Goal: Task Accomplishment & Management: Complete application form

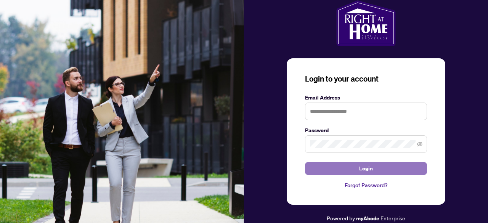
click at [386, 167] on button "Login" at bounding box center [366, 168] width 122 height 13
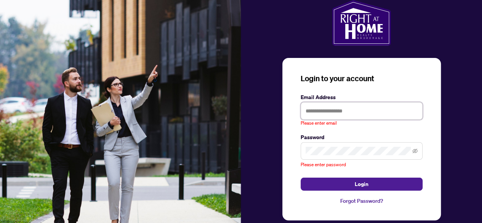
click at [324, 114] on input "text" at bounding box center [362, 111] width 122 height 18
type input "**********"
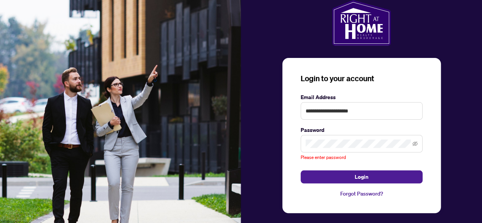
click at [334, 150] on span at bounding box center [362, 144] width 122 height 18
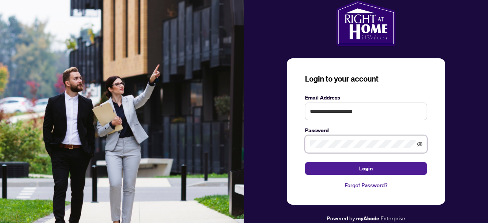
click at [420, 144] on icon "eye-invisible" at bounding box center [419, 143] width 5 height 5
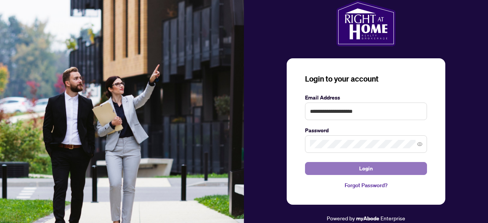
click at [364, 170] on span "Login" at bounding box center [366, 168] width 14 height 12
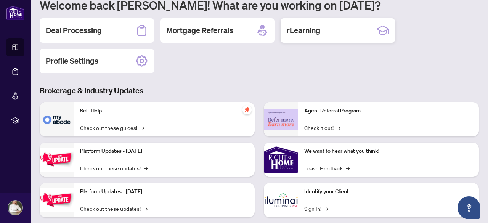
scroll to position [76, 0]
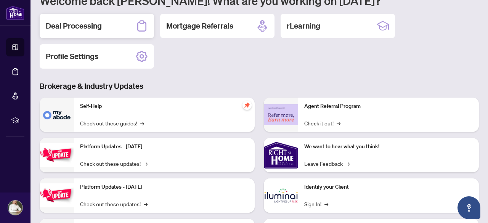
click at [91, 24] on h2 "Deal Processing" at bounding box center [74, 26] width 56 height 11
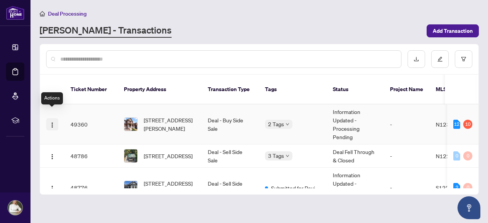
click at [52, 122] on img "button" at bounding box center [52, 125] width 6 height 6
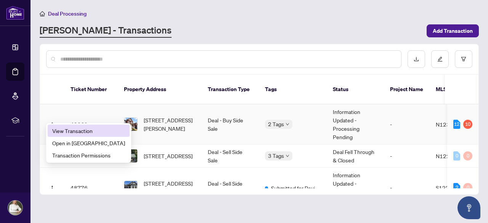
click at [76, 131] on span "View Transaction" at bounding box center [88, 131] width 73 height 8
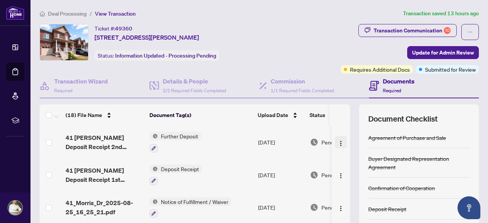
click at [338, 141] on img "button" at bounding box center [341, 143] width 6 height 6
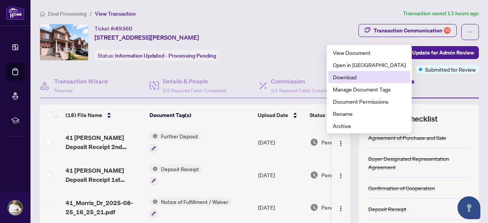
click at [339, 78] on span "Download" at bounding box center [369, 77] width 73 height 8
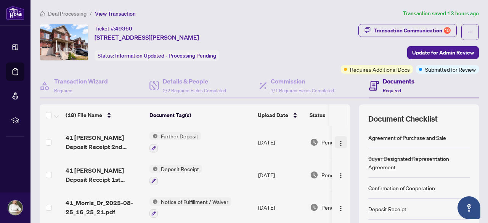
click at [338, 142] on img "button" at bounding box center [341, 143] width 6 height 6
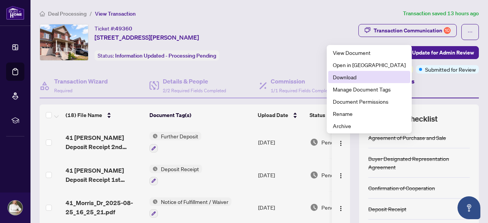
click at [336, 77] on span "Download" at bounding box center [369, 77] width 73 height 8
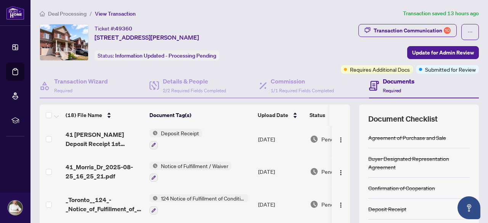
scroll to position [44, 0]
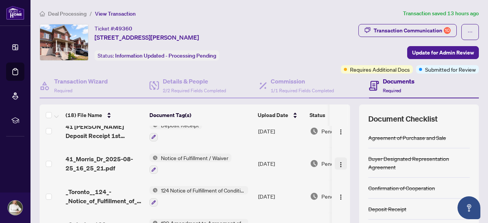
click at [338, 164] on img "button" at bounding box center [341, 165] width 6 height 6
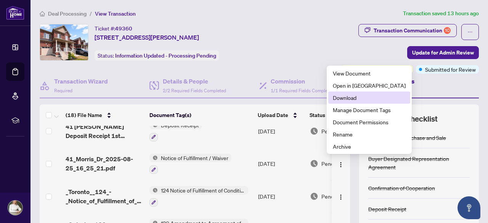
click at [344, 99] on span "Download" at bounding box center [369, 97] width 73 height 8
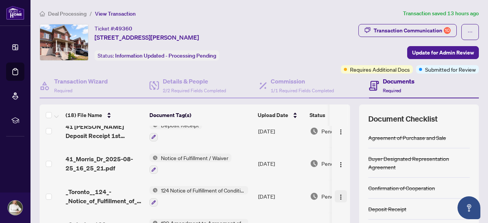
click at [338, 195] on img "button" at bounding box center [341, 197] width 6 height 6
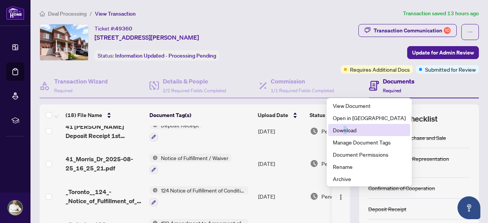
click at [344, 132] on span "Download" at bounding box center [369, 130] width 73 height 8
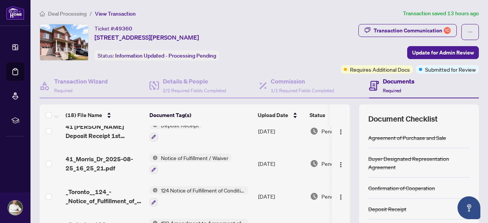
scroll to position [82, 0]
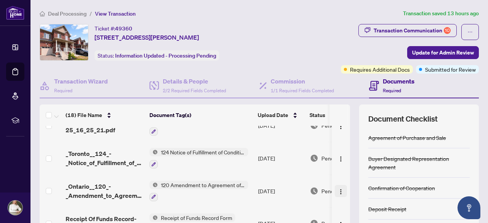
click at [338, 191] on img "button" at bounding box center [341, 192] width 6 height 6
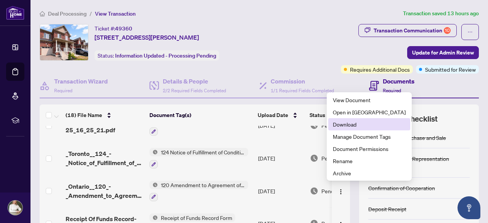
click at [359, 127] on span "Download" at bounding box center [369, 124] width 73 height 8
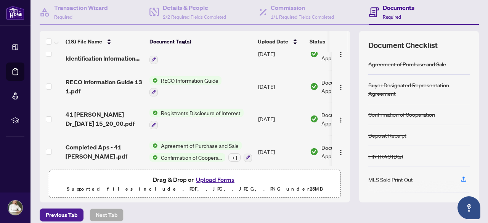
scroll to position [76, 0]
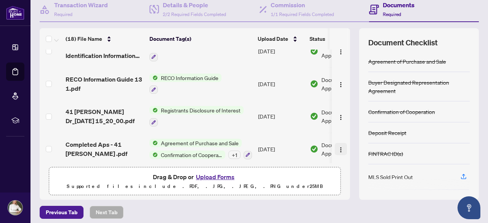
click at [338, 147] on img "button" at bounding box center [341, 150] width 6 height 6
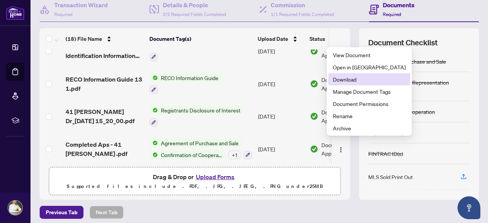
click at [343, 79] on span "Download" at bounding box center [369, 79] width 73 height 8
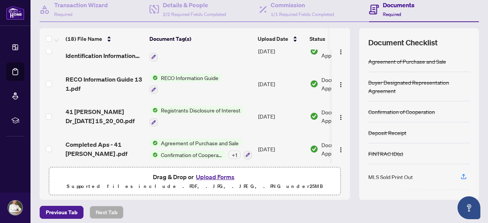
click at [264, 93] on td "[DATE]" at bounding box center [281, 83] width 52 height 33
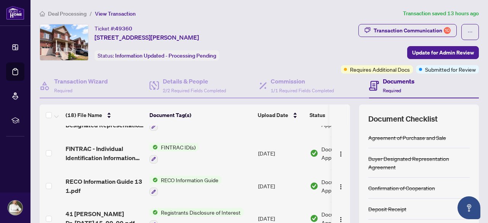
scroll to position [472, 0]
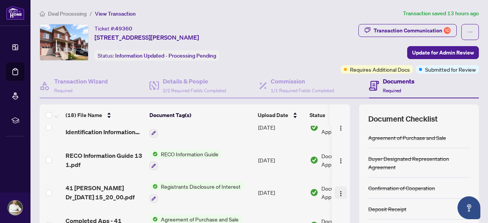
click at [338, 191] on img "button" at bounding box center [341, 194] width 6 height 6
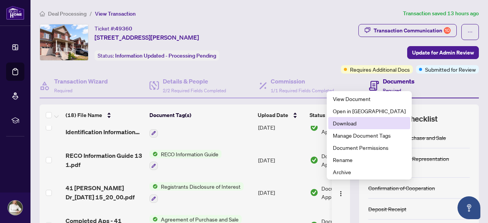
click at [344, 125] on span "Download" at bounding box center [369, 123] width 73 height 8
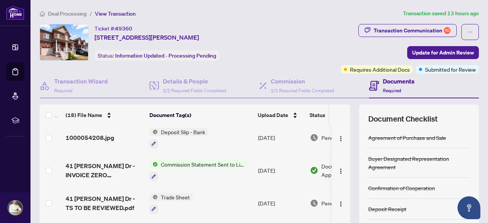
scroll to position [319, 0]
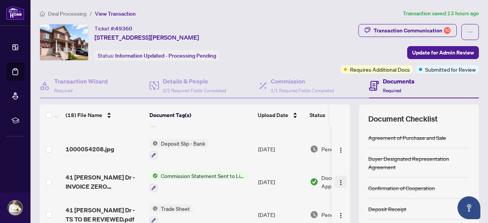
click at [338, 179] on img "button" at bounding box center [341, 182] width 6 height 6
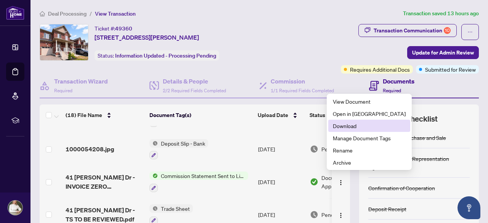
click at [336, 124] on span "Download" at bounding box center [369, 126] width 73 height 8
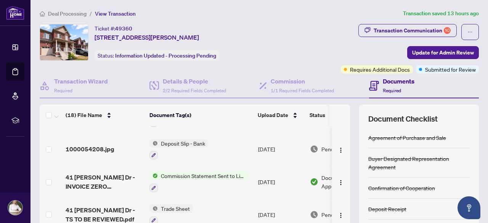
click at [215, 166] on div "Please wait while we download your file(s)... Do not close or refresh the brows…" at bounding box center [244, 111] width 488 height 223
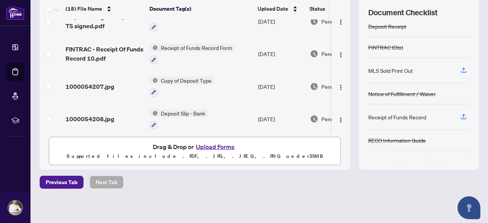
scroll to position [53, 0]
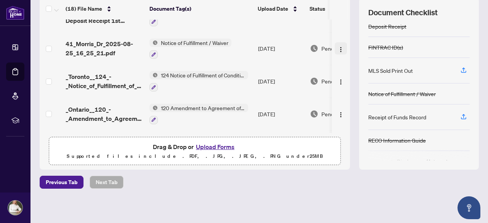
click at [338, 46] on img "button" at bounding box center [341, 49] width 6 height 6
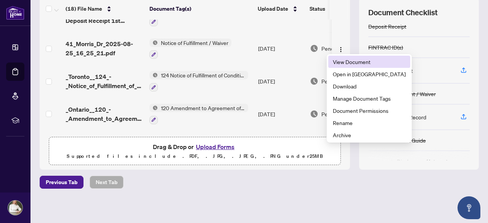
click at [336, 62] on span "View Document" at bounding box center [369, 62] width 73 height 8
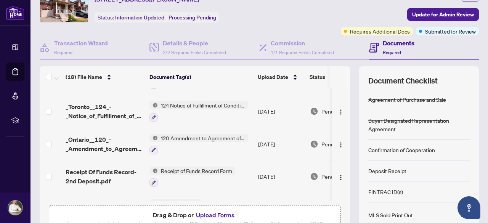
scroll to position [53, 0]
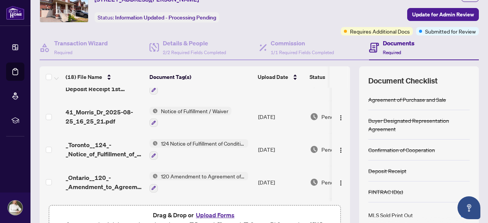
click at [211, 108] on span "Notice of Fulfillment / Waiver" at bounding box center [195, 111] width 74 height 8
click at [338, 115] on img "button" at bounding box center [341, 118] width 6 height 6
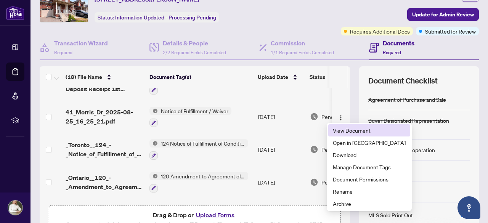
click at [335, 133] on span "View Document" at bounding box center [369, 130] width 73 height 8
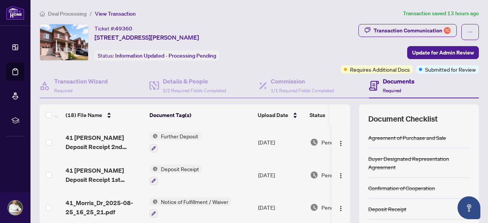
scroll to position [38, 0]
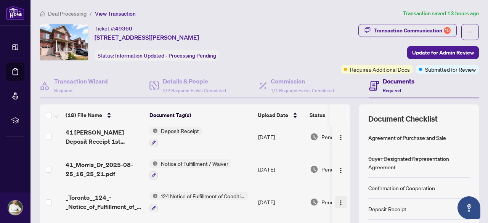
click at [338, 203] on img "button" at bounding box center [341, 203] width 6 height 6
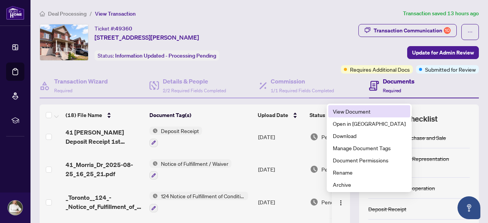
click at [346, 108] on span "View Document" at bounding box center [369, 111] width 73 height 8
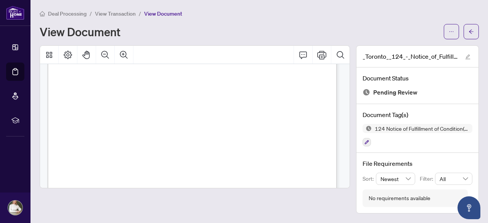
scroll to position [76, 0]
click at [449, 29] on icon "ellipsis" at bounding box center [451, 31] width 5 height 5
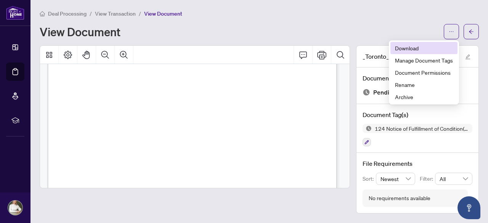
click at [413, 46] on span "Download" at bounding box center [424, 48] width 58 height 8
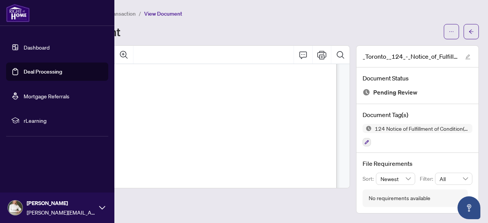
click at [24, 46] on link "Dashboard" at bounding box center [37, 47] width 26 height 7
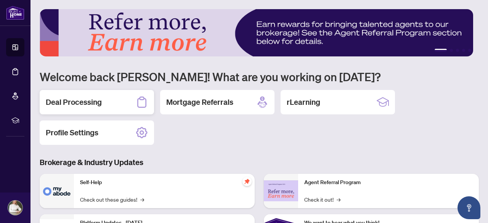
click at [87, 101] on h2 "Deal Processing" at bounding box center [74, 102] width 56 height 11
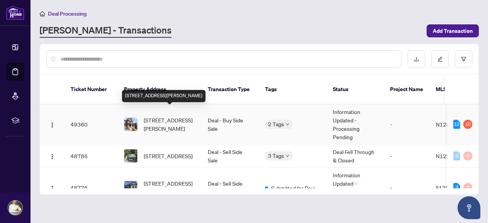
click at [163, 116] on span "[STREET_ADDRESS][PERSON_NAME]" at bounding box center [170, 124] width 52 height 17
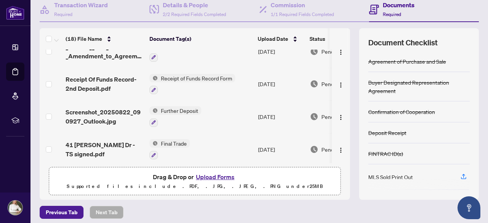
scroll to position [152, 0]
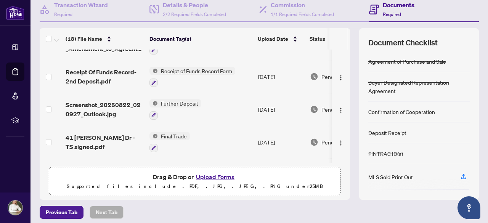
click at [215, 175] on button "Upload Forms" at bounding box center [215, 177] width 43 height 10
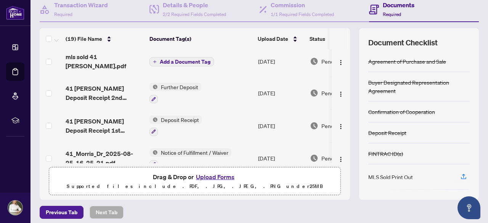
scroll to position [0, 0]
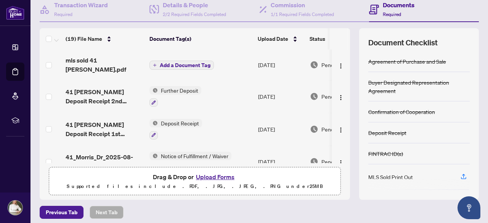
click at [191, 62] on span "Add a Document Tag" at bounding box center [185, 64] width 51 height 5
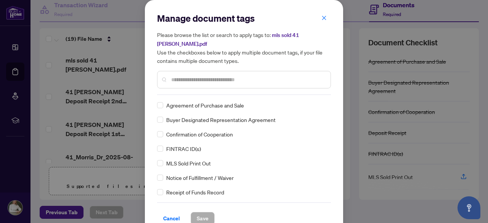
click at [197, 75] on input "text" at bounding box center [247, 79] width 153 height 8
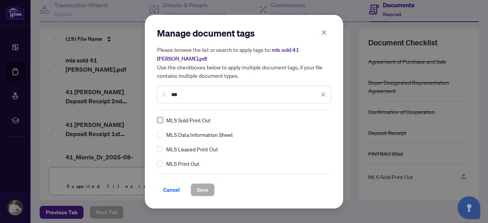
type input "***"
click at [206, 186] on span "Save" at bounding box center [203, 190] width 12 height 12
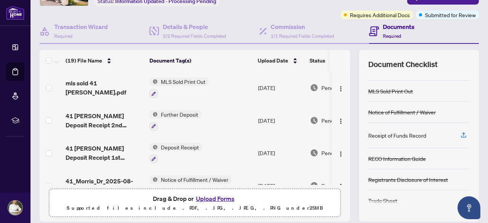
scroll to position [106, 0]
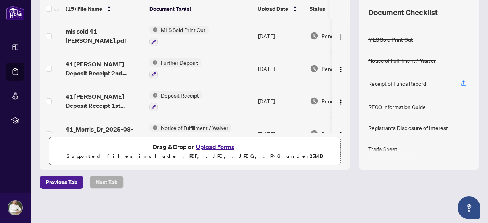
click at [210, 145] on button "Upload Forms" at bounding box center [215, 147] width 43 height 10
click at [76, 181] on span "Previous Tab" at bounding box center [62, 182] width 32 height 12
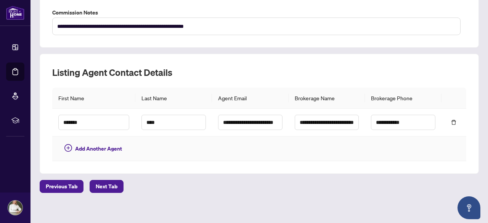
scroll to position [303, 0]
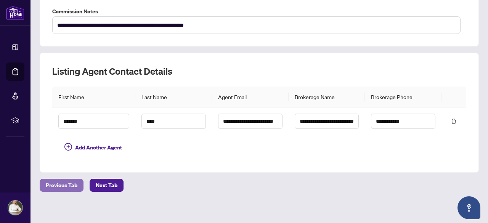
click at [61, 180] on span "Previous Tab" at bounding box center [62, 185] width 32 height 12
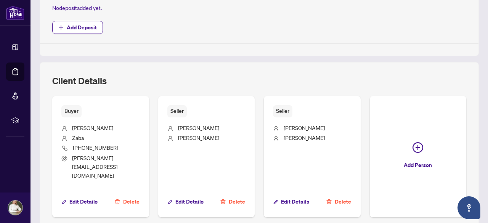
type input "**********"
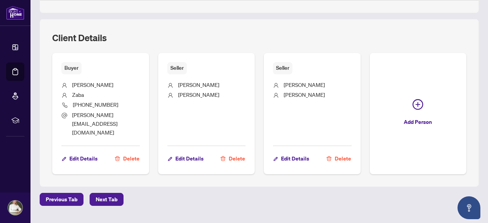
scroll to position [379, 0]
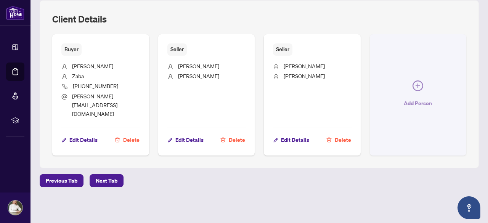
click at [415, 88] on icon "plus-circle" at bounding box center [417, 85] width 5 height 5
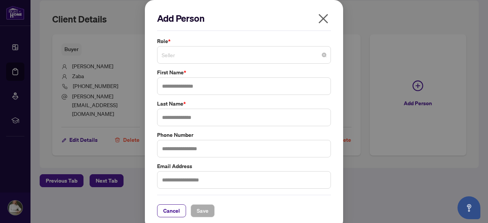
click at [206, 54] on span "Seller" at bounding box center [244, 55] width 165 height 14
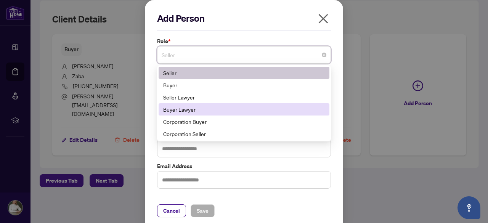
click at [182, 110] on div "Buyer Lawyer" at bounding box center [244, 109] width 162 height 8
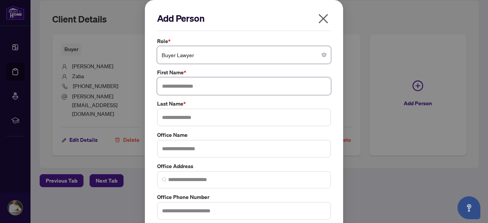
click at [185, 86] on input "text" at bounding box center [244, 86] width 174 height 18
type input "******"
click at [181, 114] on input "text" at bounding box center [244, 118] width 174 height 18
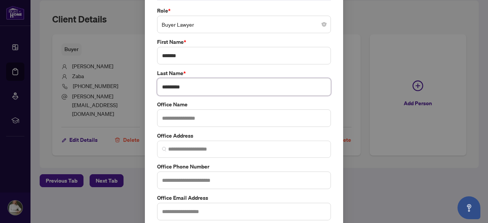
scroll to position [66, 0]
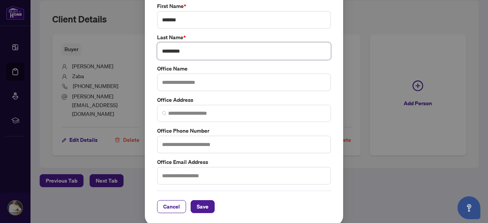
type input "*********"
click at [194, 144] on input "text" at bounding box center [244, 145] width 174 height 18
type input "***"
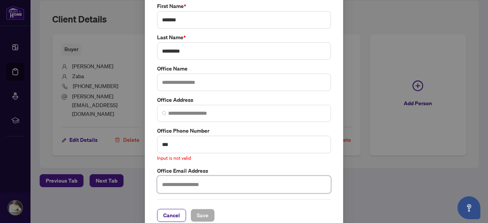
click at [190, 180] on input "text" at bounding box center [244, 185] width 174 height 18
type input "*"
type input "**********"
click at [175, 141] on input "***" at bounding box center [244, 145] width 174 height 18
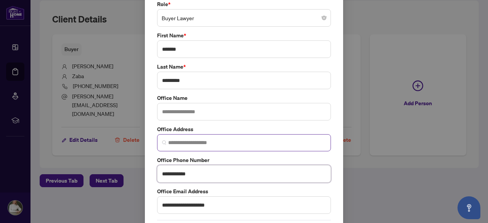
scroll to position [28, 0]
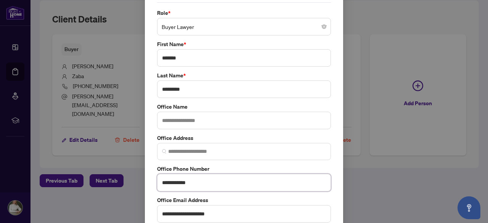
type input "**********"
click at [197, 119] on input "text" at bounding box center [244, 121] width 174 height 18
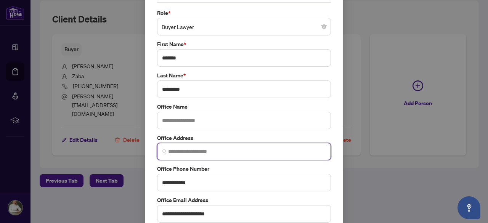
click at [186, 151] on input "search" at bounding box center [247, 151] width 158 height 8
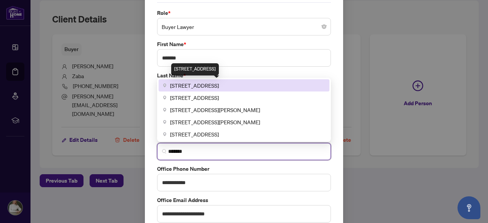
click at [199, 87] on span "[STREET_ADDRESS]" at bounding box center [194, 85] width 49 height 8
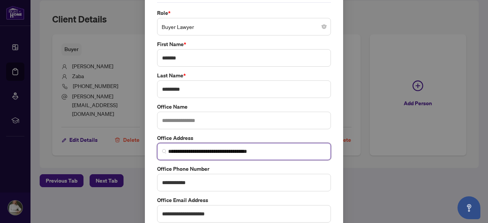
click at [218, 149] on input "**********" at bounding box center [247, 151] width 158 height 8
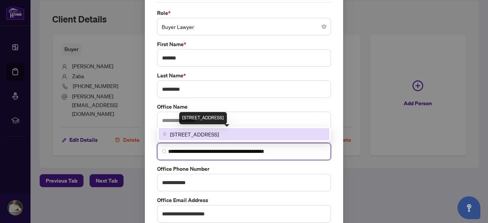
click at [219, 135] on span "[STREET_ADDRESS]" at bounding box center [194, 134] width 49 height 8
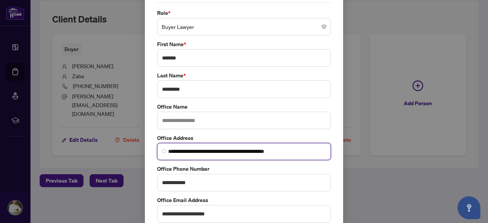
type input "**********"
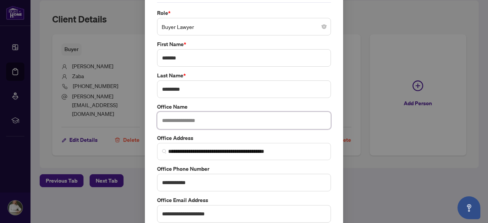
click at [194, 122] on input "text" at bounding box center [244, 121] width 174 height 18
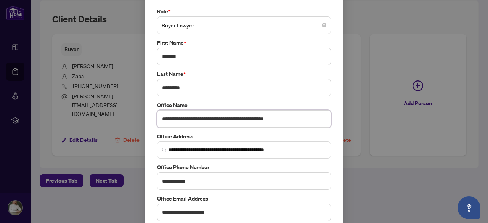
scroll to position [66, 0]
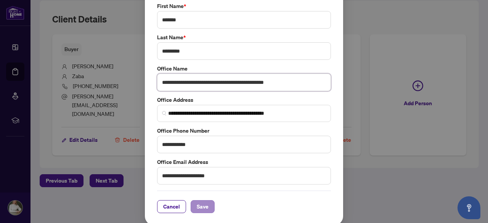
type input "**********"
click at [202, 207] on span "Save" at bounding box center [203, 206] width 12 height 12
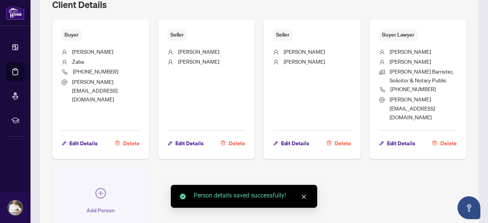
click at [106, 188] on icon "plus-circle" at bounding box center [100, 193] width 11 height 11
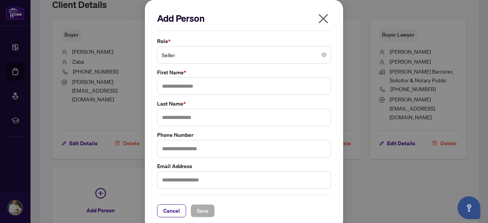
click at [181, 50] on span "Seller" at bounding box center [244, 55] width 165 height 14
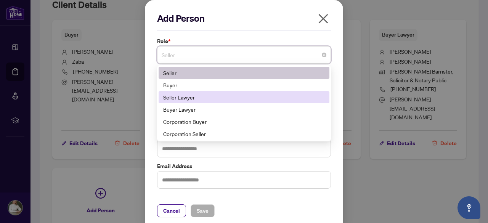
click at [187, 98] on div "Seller Lawyer" at bounding box center [244, 97] width 162 height 8
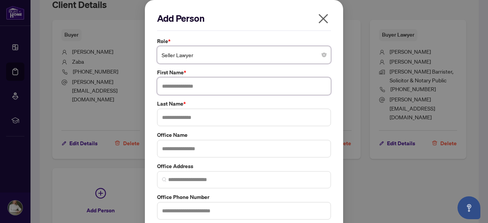
click at [185, 88] on input "text" at bounding box center [244, 86] width 174 height 18
click at [183, 87] on input "text" at bounding box center [244, 86] width 174 height 18
type input "******"
click at [180, 122] on input "text" at bounding box center [244, 118] width 174 height 18
type input "*"
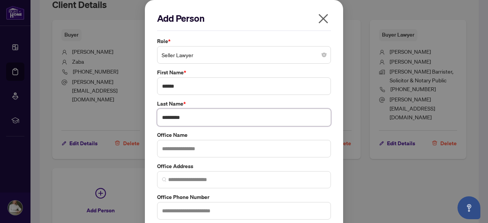
type input "*********"
click at [181, 151] on input "text" at bounding box center [244, 149] width 174 height 18
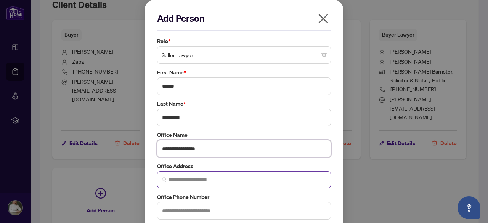
type input "**********"
click at [184, 180] on input "search" at bounding box center [247, 180] width 158 height 8
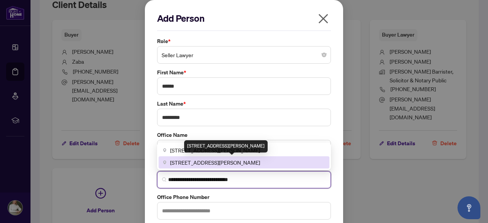
click at [221, 160] on span "[STREET_ADDRESS][PERSON_NAME]" at bounding box center [215, 162] width 90 height 8
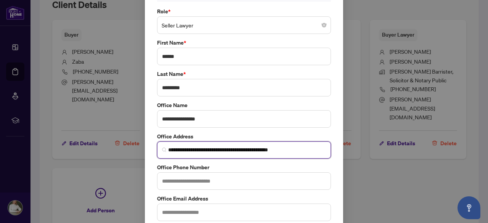
scroll to position [38, 0]
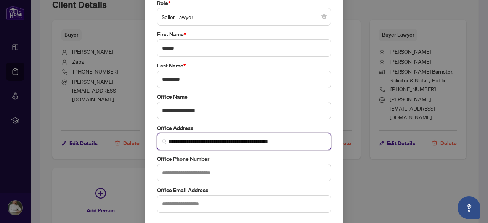
type input "**********"
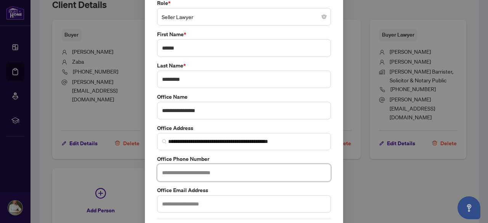
click at [241, 173] on input "text" at bounding box center [244, 173] width 174 height 18
type input "**********"
click at [223, 201] on input "text" at bounding box center [244, 204] width 174 height 18
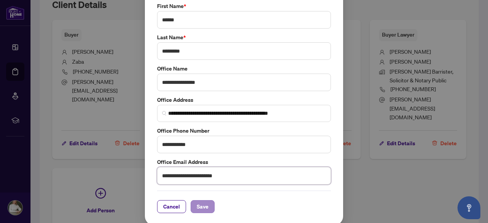
type input "**********"
click at [203, 201] on span "Save" at bounding box center [203, 206] width 12 height 12
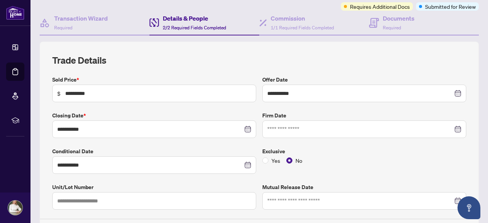
scroll to position [0, 0]
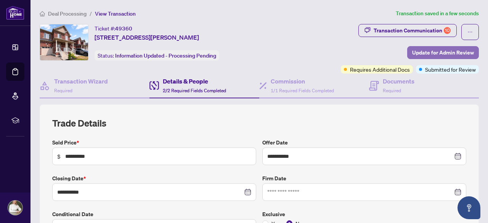
click at [439, 50] on span "Update for Admin Review" at bounding box center [443, 52] width 62 height 12
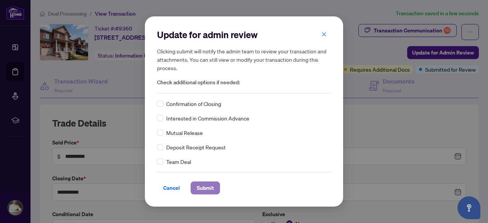
click at [204, 187] on span "Submit" at bounding box center [205, 188] width 17 height 12
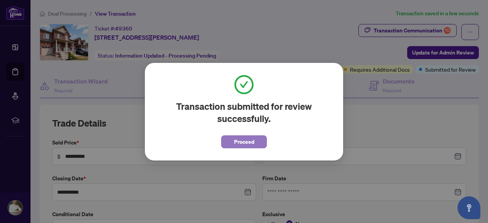
click at [234, 141] on span "Proceed" at bounding box center [244, 142] width 20 height 12
